Goal: Task Accomplishment & Management: Manage account settings

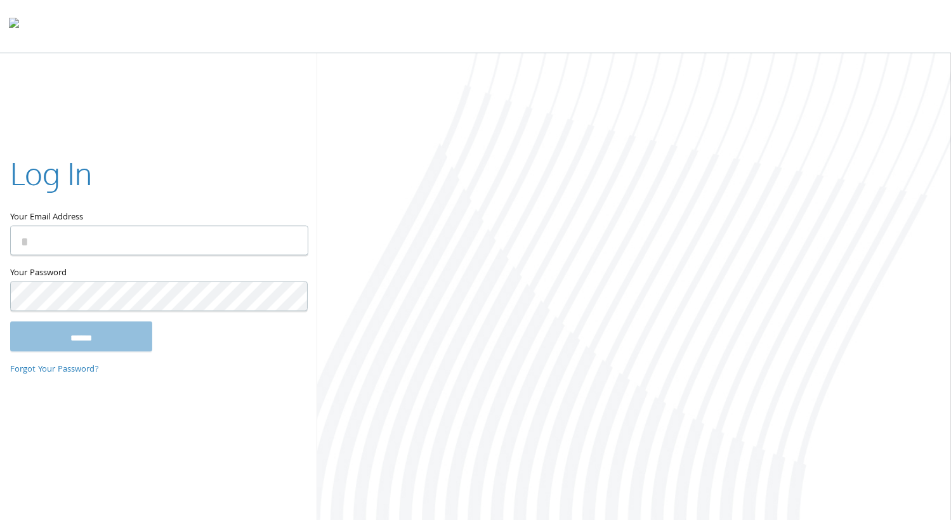
click at [274, 238] on input "Your Email Address" at bounding box center [159, 241] width 298 height 30
type input "**********"
click at [647, 181] on div at bounding box center [634, 287] width 634 height 469
